Goal: Task Accomplishment & Management: Complete application form

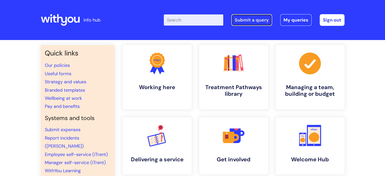
click at [266, 24] on link "Submit a query" at bounding box center [252, 20] width 41 height 12
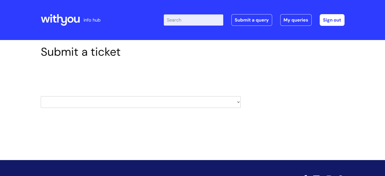
click at [239, 97] on select "HR / People IT and Support Clinical Drug Alerts Finance Accounts Data Support T…" at bounding box center [141, 102] width 200 height 12
select select "it_and_support"
click at [41, 96] on select "HR / People IT and Support Clinical Drug Alerts Finance Accounts Data Support T…" at bounding box center [141, 102] width 200 height 12
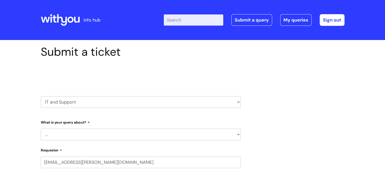
select select "80004286569"
click at [177, 135] on select "... Mobile Phone Reset & MFA Accounts, Starters and Leavers IT Hardware issue I…" at bounding box center [141, 135] width 200 height 12
click at [41, 129] on select "... Mobile Phone Reset & MFA Accounts, Starters and Leavers IT Hardware issue I…" at bounding box center [141, 135] width 200 height 12
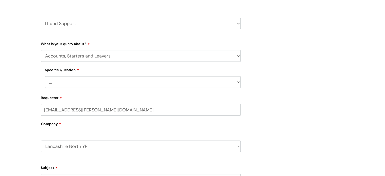
scroll to position [81, 0]
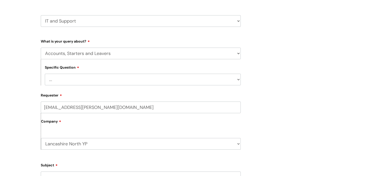
click at [237, 84] on select "... I have a new starter I have a leaver I need to make a change to an account …" at bounding box center [143, 80] width 196 height 12
click at [150, 57] on select "... Mobile Phone Reset & MFA Accounts, Starters and Leavers IT Hardware issue I…" at bounding box center [141, 54] width 200 height 12
select select "Something Else"
click at [41, 48] on select "... Mobile Phone Reset & MFA Accounts, Starters and Leavers IT Hardware issue I…" at bounding box center [141, 54] width 200 height 12
click at [123, 81] on select "... My problem is not listed" at bounding box center [143, 80] width 196 height 12
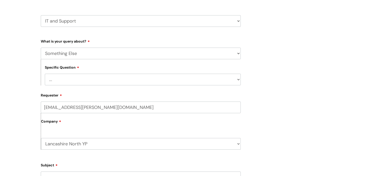
select select "My problem is not listed"
click at [45, 74] on select "... My problem is not listed" at bounding box center [143, 80] width 196 height 12
click at [291, 116] on div "Submit a ticket Select issue type HR / People IT and Support Clinical Drug Aler…" at bounding box center [193, 143] width 312 height 359
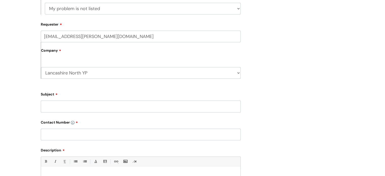
scroll to position [162, 0]
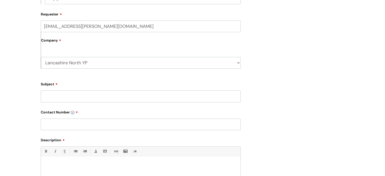
click at [176, 98] on input "Subject" at bounding box center [141, 96] width 200 height 12
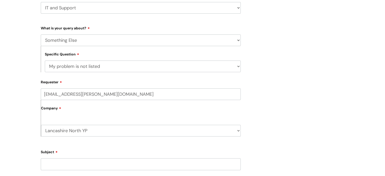
scroll to position [74, 0]
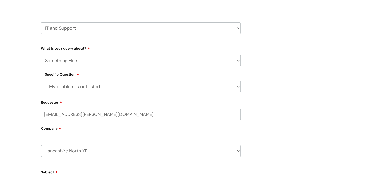
click at [240, 29] on select "HR / People IT and Support Clinical Drug Alerts Finance Accounts Data Support T…" at bounding box center [141, 28] width 200 height 12
select select "procurement_(inc._premvan)"
click at [41, 22] on select "HR / People IT and Support Clinical Drug Alerts Finance Accounts Data Support T…" at bounding box center [141, 28] width 200 height 12
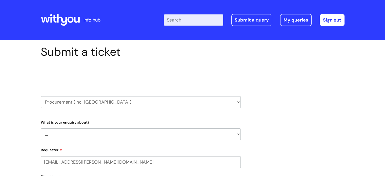
click at [195, 103] on select "HR / People IT and Support Clinical Drug Alerts Finance Accounts Data Support T…" at bounding box center [141, 102] width 200 height 12
select select "systems"
click at [41, 96] on select "HR / People IT and Support Clinical Drug Alerts Finance Accounts Data Support T…" at bounding box center [141, 102] width 200 height 12
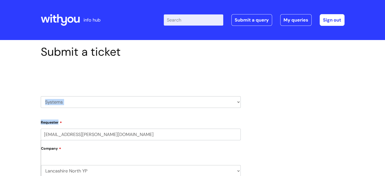
drag, startPoint x: 0, startPoint y: 0, endPoint x: 285, endPoint y: 126, distance: 311.5
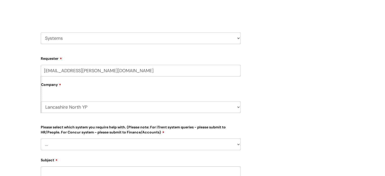
scroll to position [67, 0]
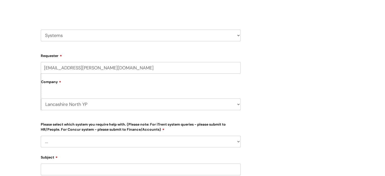
click at [236, 36] on select "HR / People IT and Support Clinical Drug Alerts Finance Accounts Data Support T…" at bounding box center [141, 36] width 200 height 12
select select "finance_accounts"
click at [41, 30] on select "HR / People IT and Support Clinical Drug Alerts Finance Accounts Data Support T…" at bounding box center [141, 36] width 200 height 12
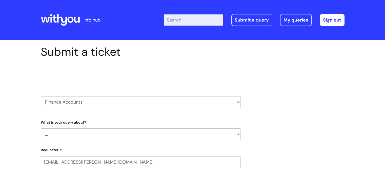
select select "80004286569"
click at [201, 135] on select "... Finance Systems Finance Requests (inc. Expenses) Invoices Research" at bounding box center [141, 134] width 200 height 12
select select "Finance Requests (inc. Expenses)"
click at [41, 128] on select "... Finance Systems Finance Requests (inc. Expenses) Invoices Research" at bounding box center [141, 134] width 200 height 12
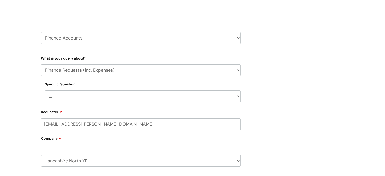
scroll to position [71, 0]
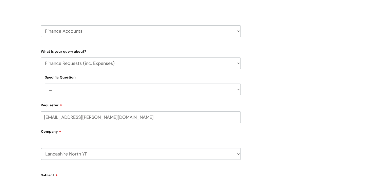
click at [234, 88] on select "... Budgets Expenses Getting Edits/Revisions New Supplier Purchase cards/ [PERS…" at bounding box center [143, 90] width 196 height 12
select select "Expenses"
click at [45, 84] on select "... Budgets Expenses Getting Edits/Revisions New Supplier Purchase cards/ Petty…" at bounding box center [143, 90] width 196 height 12
click at [292, 144] on div "Submit a ticket Select issue type HR / People IT and Support Clinical Drug Aler…" at bounding box center [193, 139] width 312 height 331
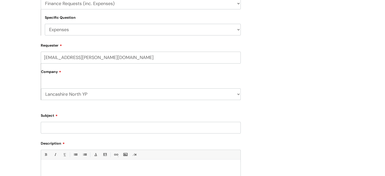
scroll to position [182, 0]
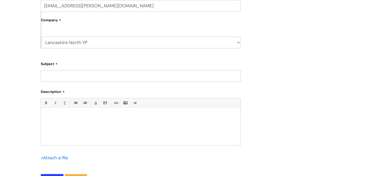
click at [124, 78] on input "Subject" at bounding box center [141, 76] width 200 height 12
type input "Approvals"
click at [105, 123] on div at bounding box center [141, 127] width 200 height 35
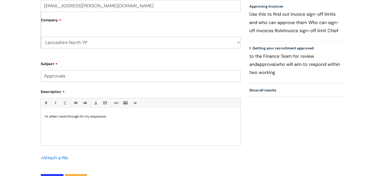
click at [102, 117] on p "Hi, when I send through for my exspences" at bounding box center [141, 116] width 192 height 5
click at [108, 117] on p "Hi, when I send through for my expenses" at bounding box center [141, 116] width 192 height 5
click at [91, 116] on p "Hi, when I send through for my expenses" at bounding box center [141, 116] width 192 height 5
click at [102, 115] on p "Hi, when I send through for expenses" at bounding box center [141, 116] width 192 height 5
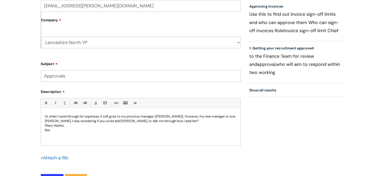
click at [308, 142] on div "Submit a ticket Select issue type HR / People IT and Support Clinical Drug Aler…" at bounding box center [193, 28] width 312 height 331
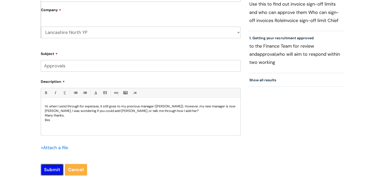
click at [52, 168] on input "Submit" at bounding box center [52, 170] width 23 height 12
type input "Please Wait..."
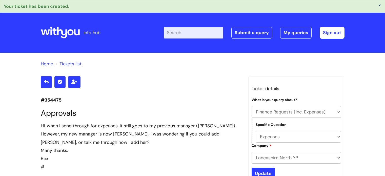
select select "Finance Requests (inc. Expenses)"
select select "Expenses"
click at [293, 31] on link "My queries" at bounding box center [296, 33] width 31 height 12
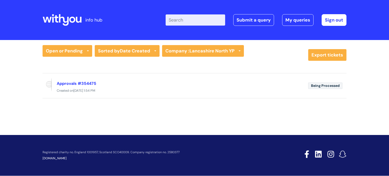
click at [61, 19] on icon at bounding box center [62, 20] width 39 height 12
